Goal: Book appointment/travel/reservation

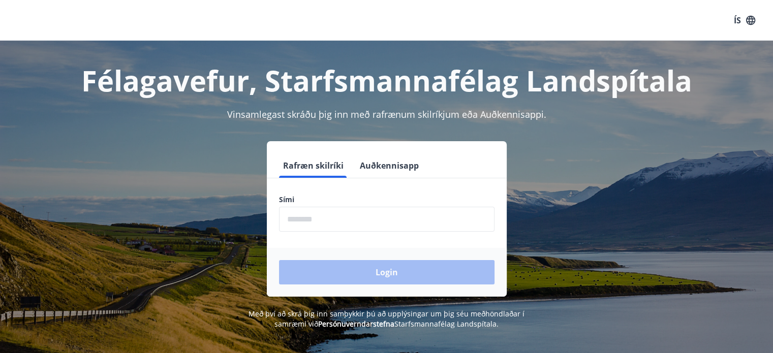
click at [289, 219] on input "phone" at bounding box center [387, 219] width 216 height 25
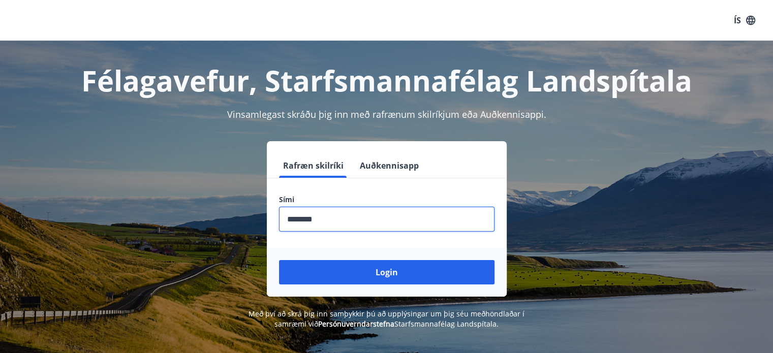
type input "********"
click at [279, 260] on button "Login" at bounding box center [387, 272] width 216 height 24
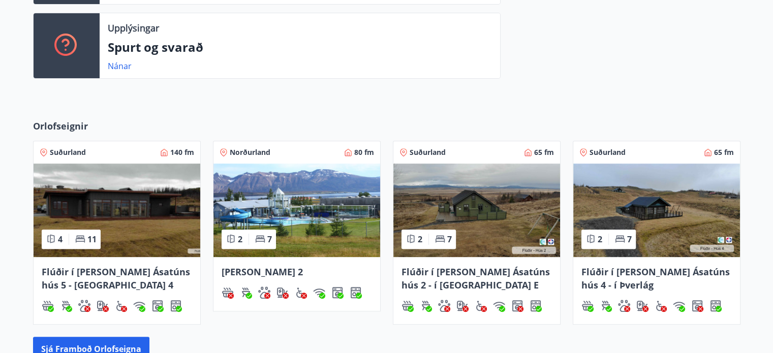
scroll to position [497, 0]
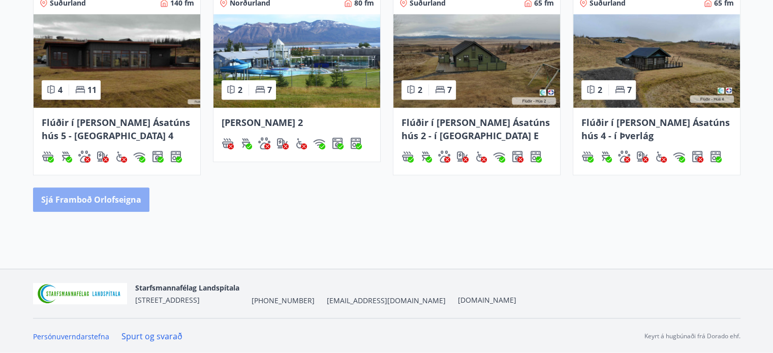
click at [100, 199] on button "Sjá framboð orlofseigna" at bounding box center [91, 200] width 116 height 24
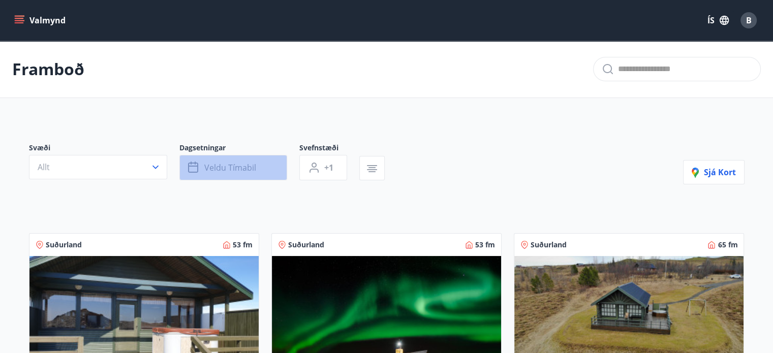
click at [213, 167] on span "Veldu tímabil" at bounding box center [230, 167] width 52 height 11
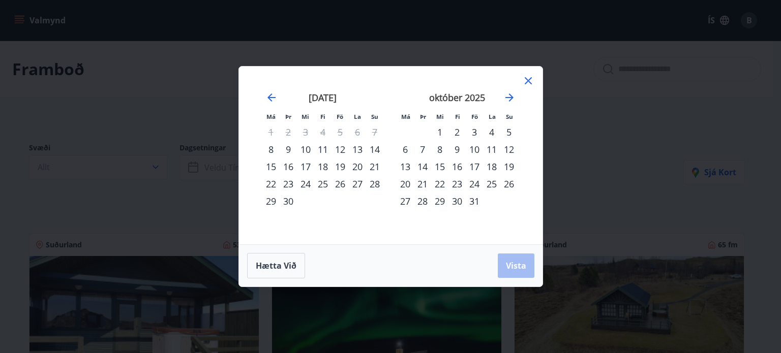
click at [490, 183] on div "25" at bounding box center [491, 183] width 17 height 17
click at [472, 182] on div "24" at bounding box center [474, 183] width 17 height 17
click at [424, 198] on div "28" at bounding box center [422, 201] width 17 height 17
click at [509, 272] on button "Vista" at bounding box center [516, 266] width 37 height 24
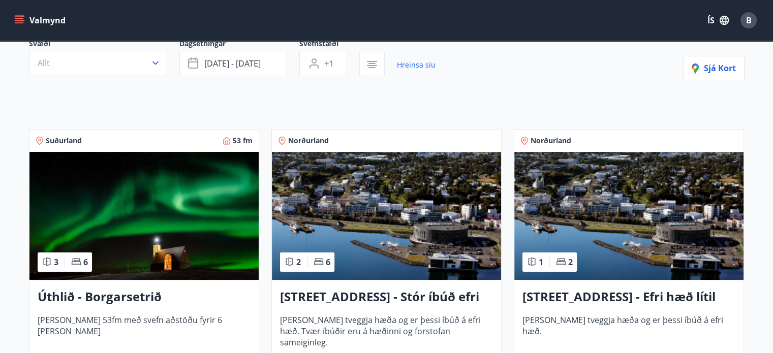
scroll to position [37, 0]
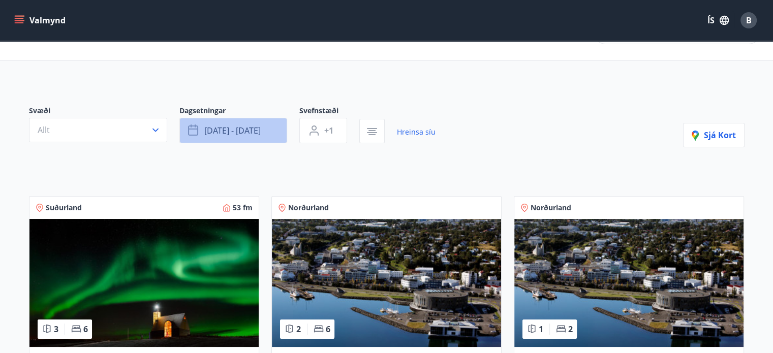
click at [221, 132] on span "okt 24 - okt 28" at bounding box center [232, 130] width 56 height 11
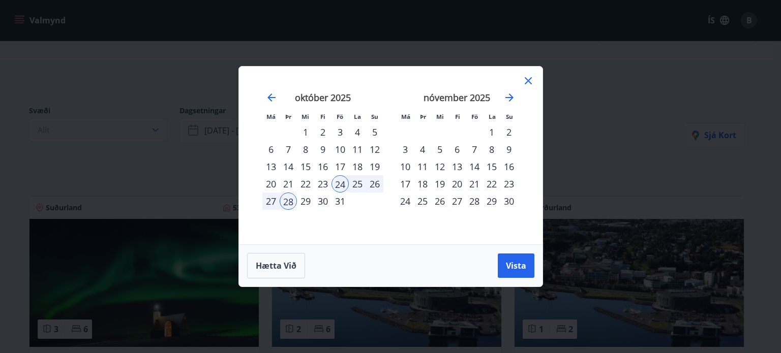
click at [354, 184] on div "25" at bounding box center [357, 183] width 17 height 17
click at [512, 263] on span "Vista" at bounding box center [516, 265] width 20 height 11
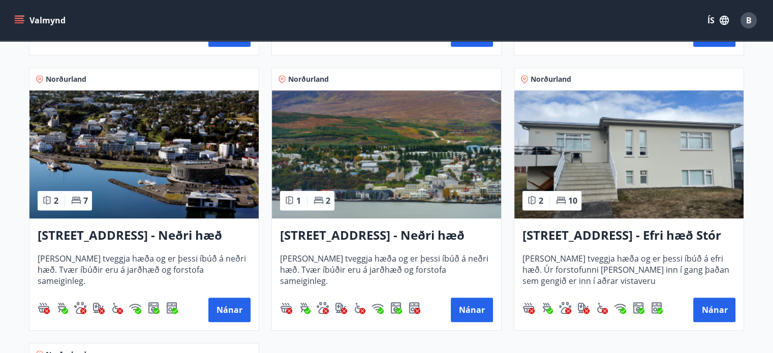
scroll to position [442, 0]
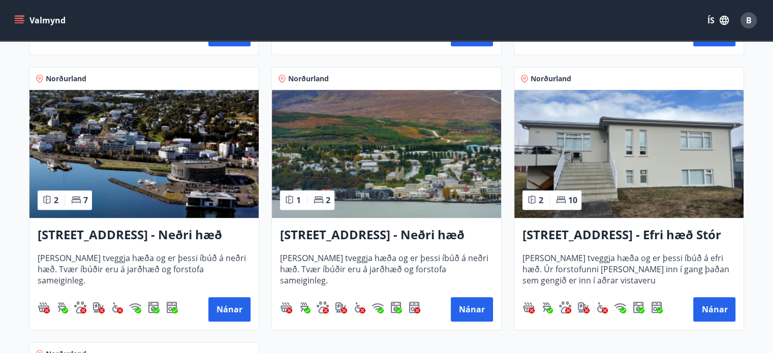
click at [605, 233] on h3 "Hrafnagilsstræti 26 - Efri hæð Stór íbúð 1" at bounding box center [629, 235] width 213 height 18
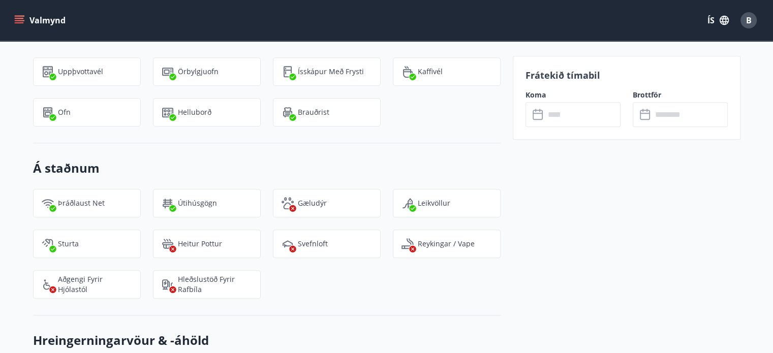
scroll to position [1061, 0]
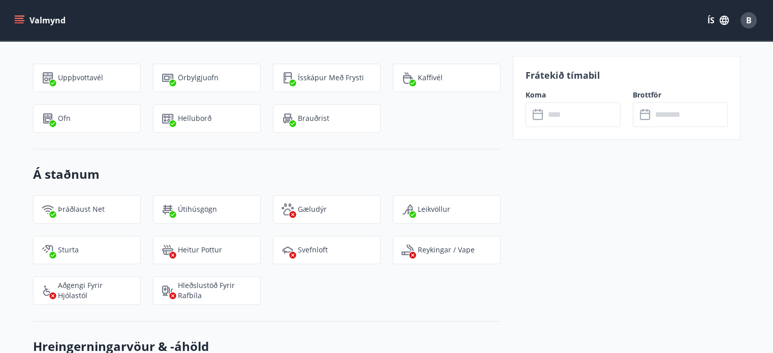
click at [558, 119] on input "text" at bounding box center [583, 114] width 76 height 25
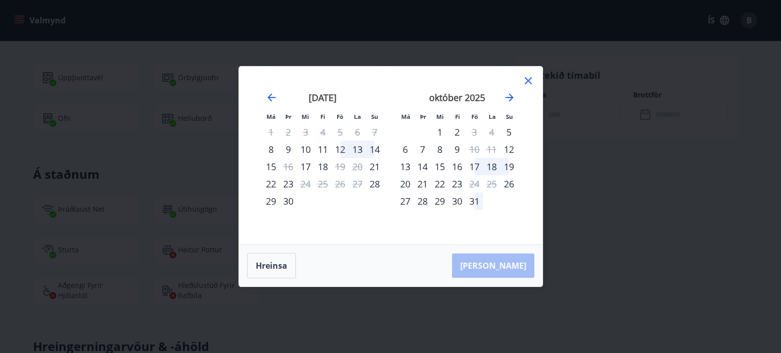
click at [491, 187] on div "25" at bounding box center [491, 183] width 17 height 17
click at [492, 183] on div "25" at bounding box center [491, 183] width 17 height 17
click at [527, 75] on icon at bounding box center [528, 81] width 12 height 12
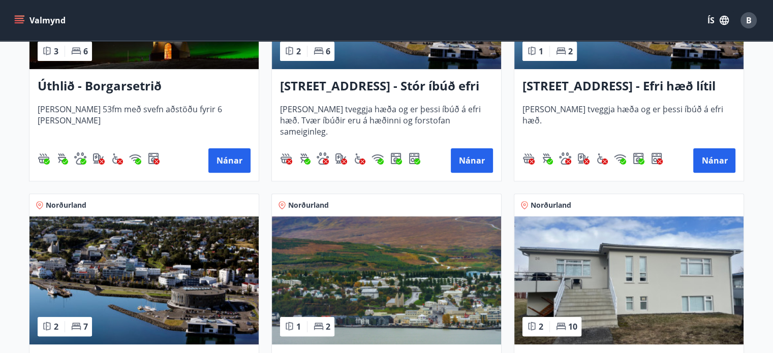
scroll to position [316, 0]
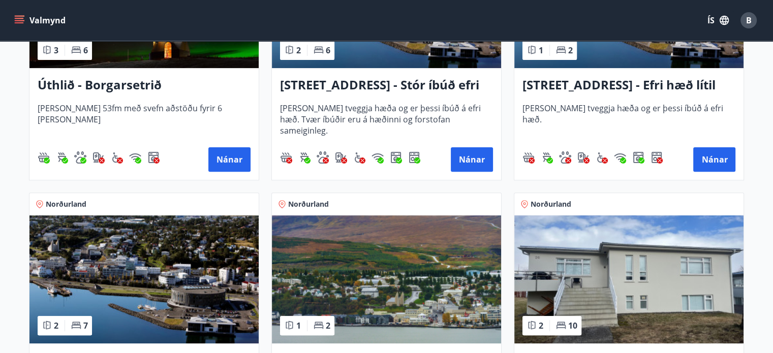
click at [368, 85] on h3 "Hrafnagilsstræti 23 - Stór íbúð efri hæð íbúð 1" at bounding box center [386, 85] width 213 height 18
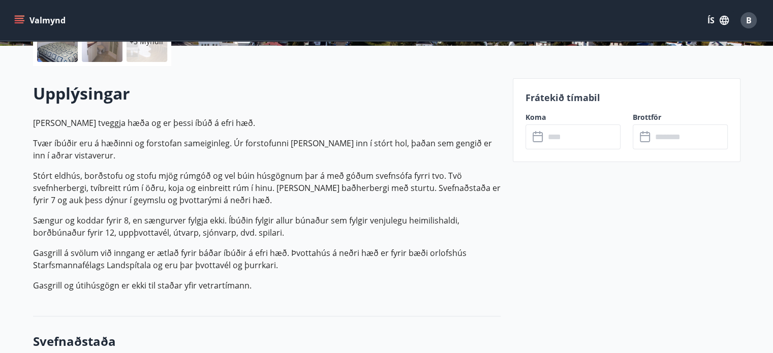
scroll to position [264, 0]
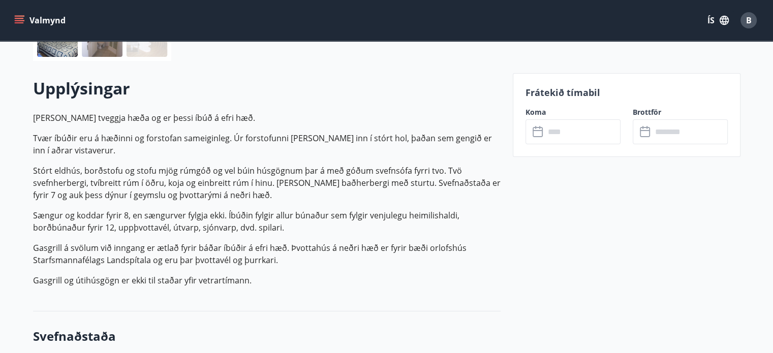
click at [553, 130] on input "text" at bounding box center [583, 132] width 76 height 25
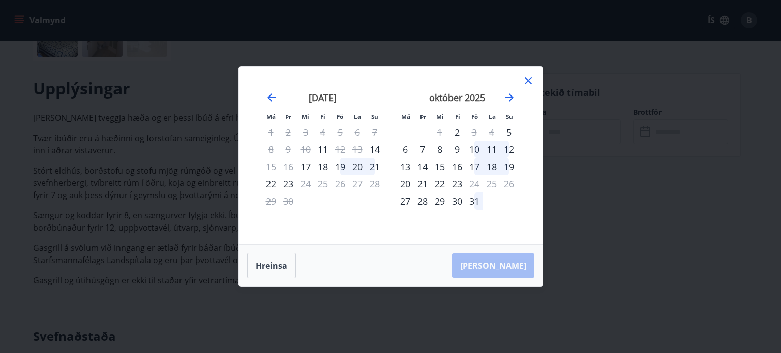
click at [530, 79] on icon at bounding box center [528, 80] width 7 height 7
